Goal: Transaction & Acquisition: Purchase product/service

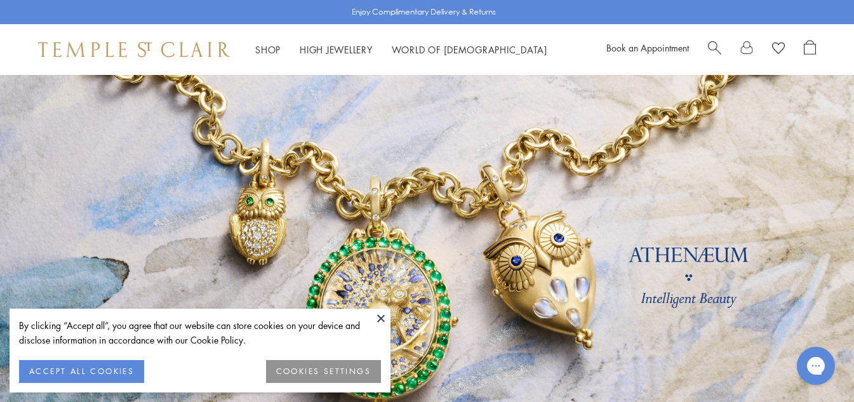
click at [375, 320] on button at bounding box center [380, 318] width 19 height 19
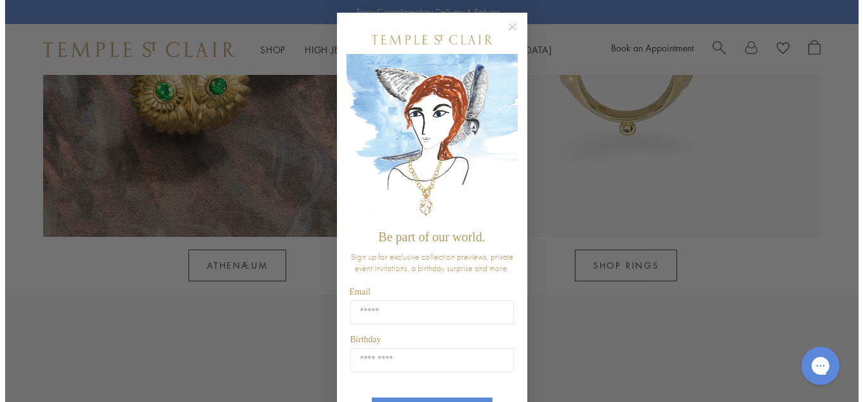
scroll to position [1274, 0]
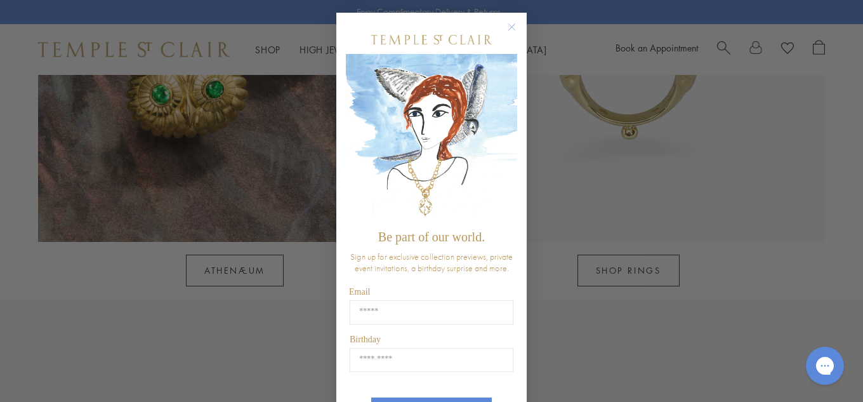
click at [507, 27] on circle "Close dialog" at bounding box center [512, 27] width 15 height 15
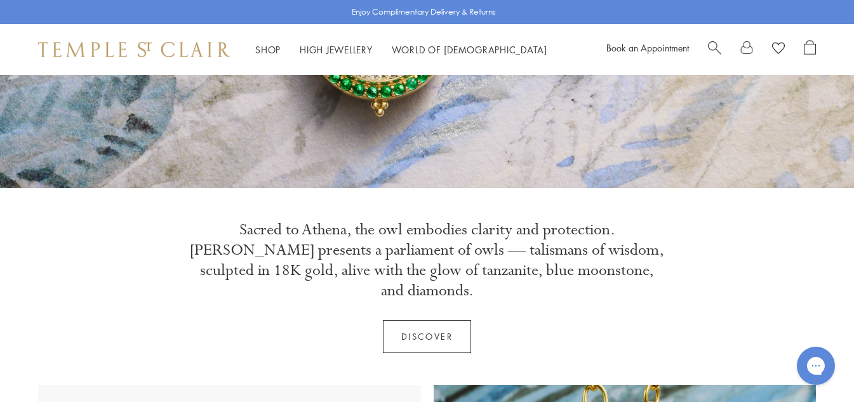
scroll to position [274, 0]
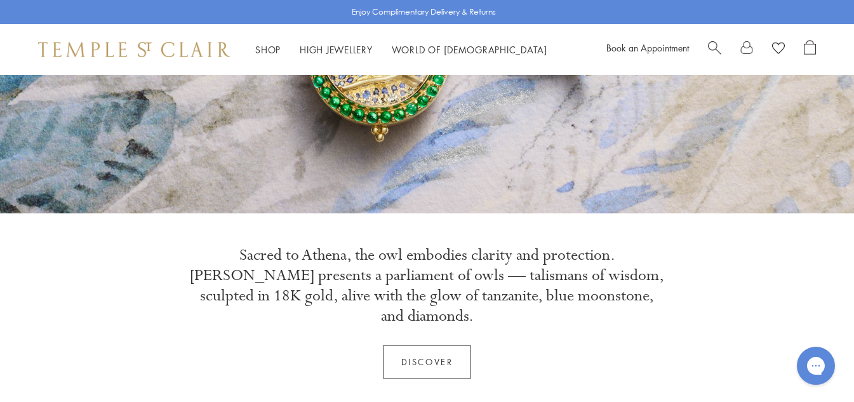
click at [431, 345] on link "Discover" at bounding box center [427, 361] width 89 height 33
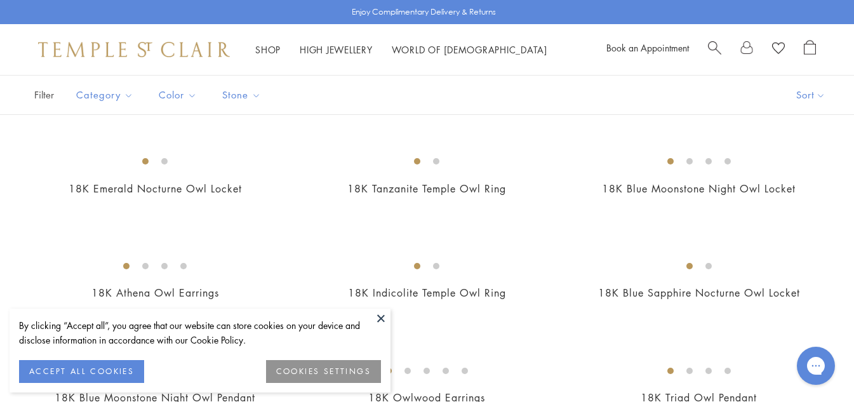
click at [377, 322] on button at bounding box center [380, 318] width 19 height 19
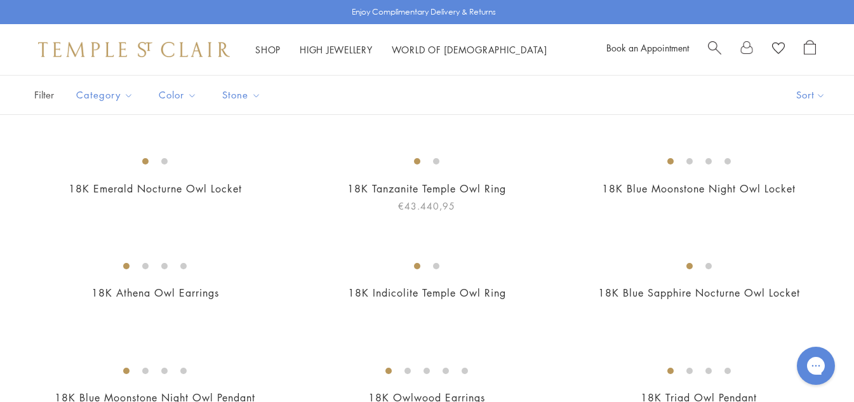
scroll to position [381, 0]
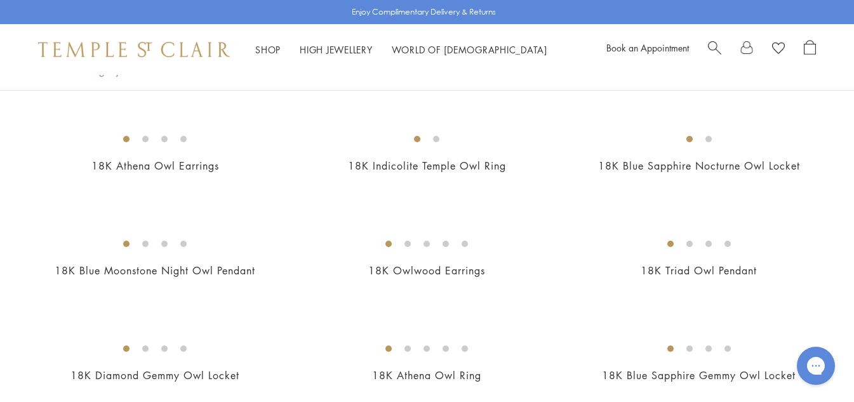
drag, startPoint x: 476, startPoint y: 199, endPoint x: 532, endPoint y: 133, distance: 86.5
click at [0, 0] on img at bounding box center [0, 0] width 0 height 0
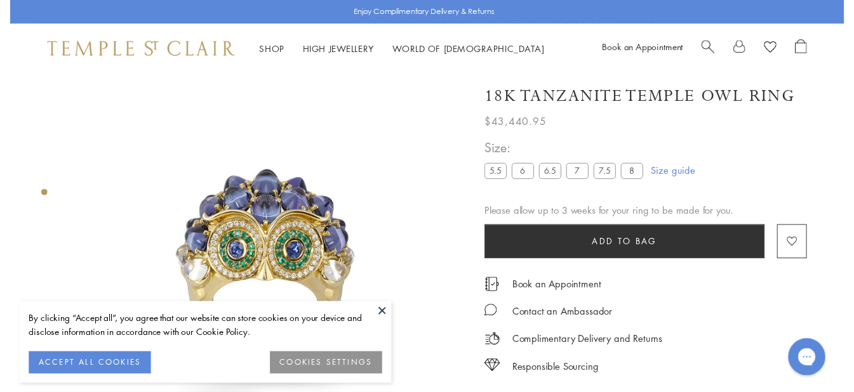
scroll to position [75, 0]
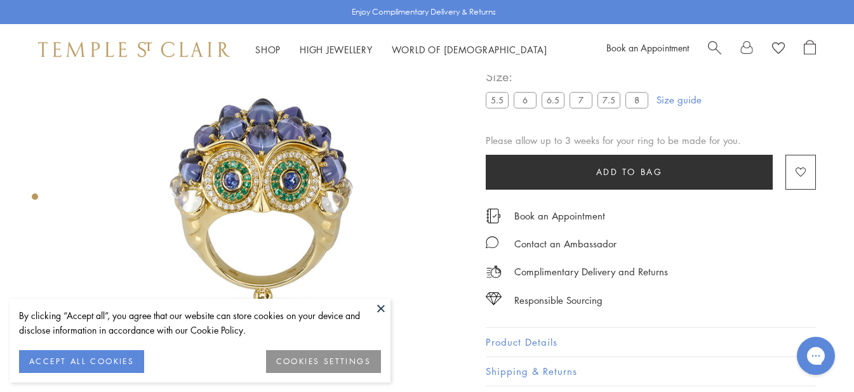
click at [380, 314] on button at bounding box center [380, 308] width 19 height 19
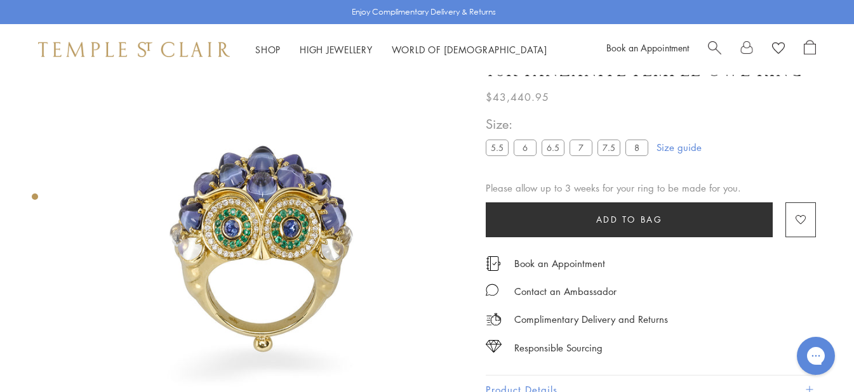
scroll to position [18, 0]
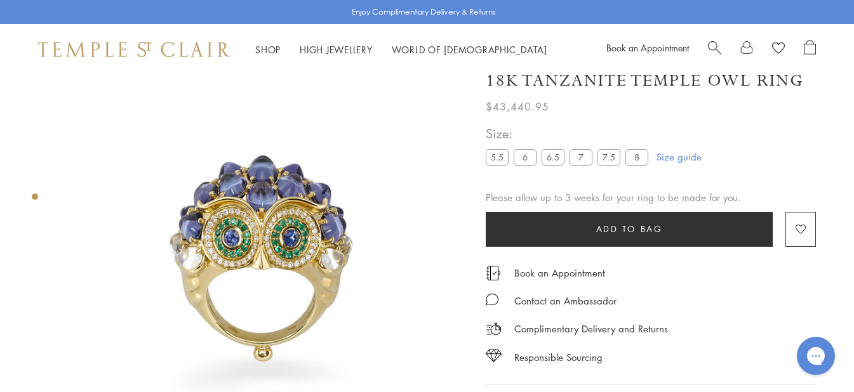
click at [321, 229] on img at bounding box center [264, 258] width 403 height 403
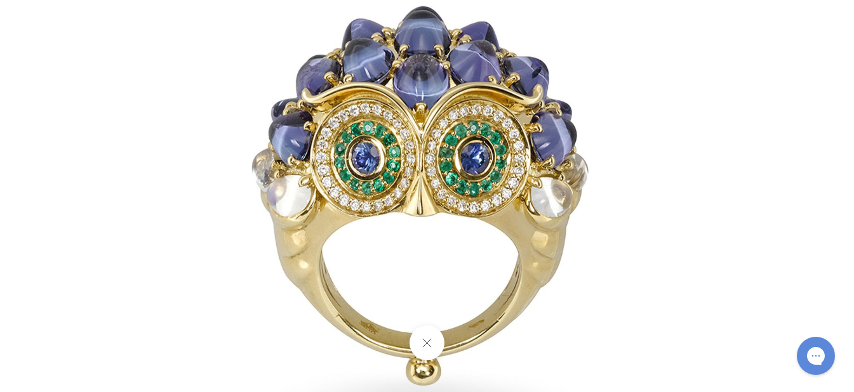
click at [486, 205] on img at bounding box center [427, 196] width 743 height 743
